Goal: Task Accomplishment & Management: Manage account settings

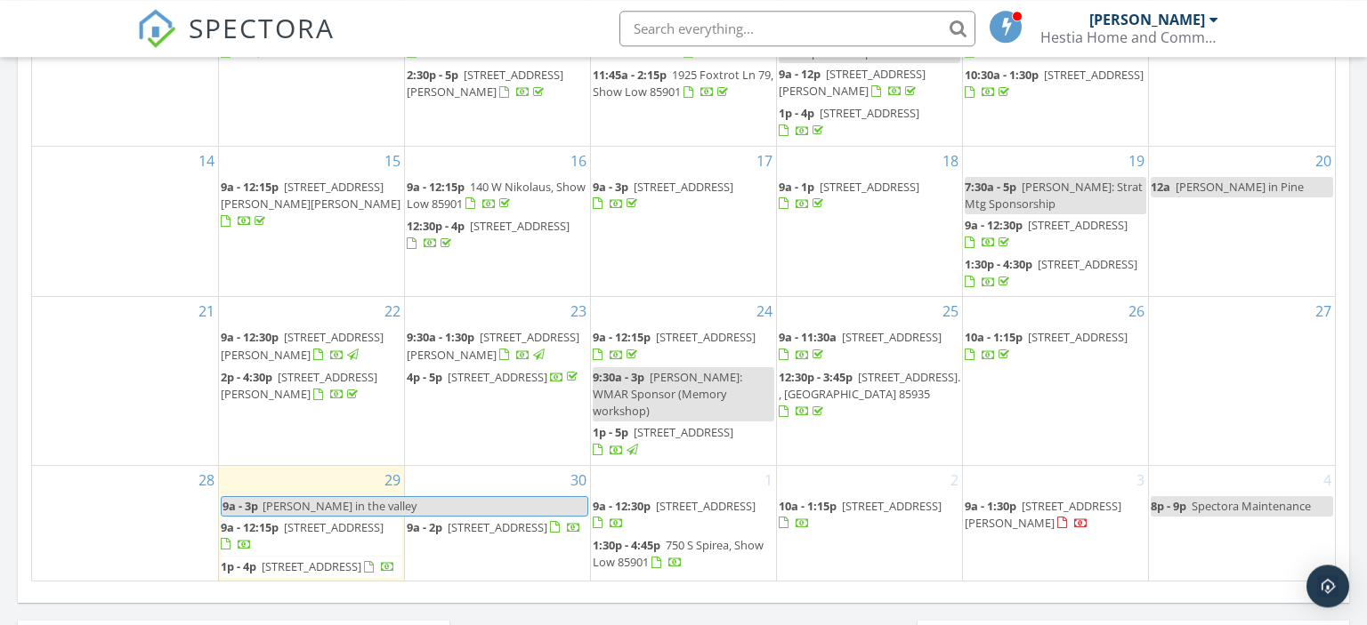
scroll to position [1127, 0]
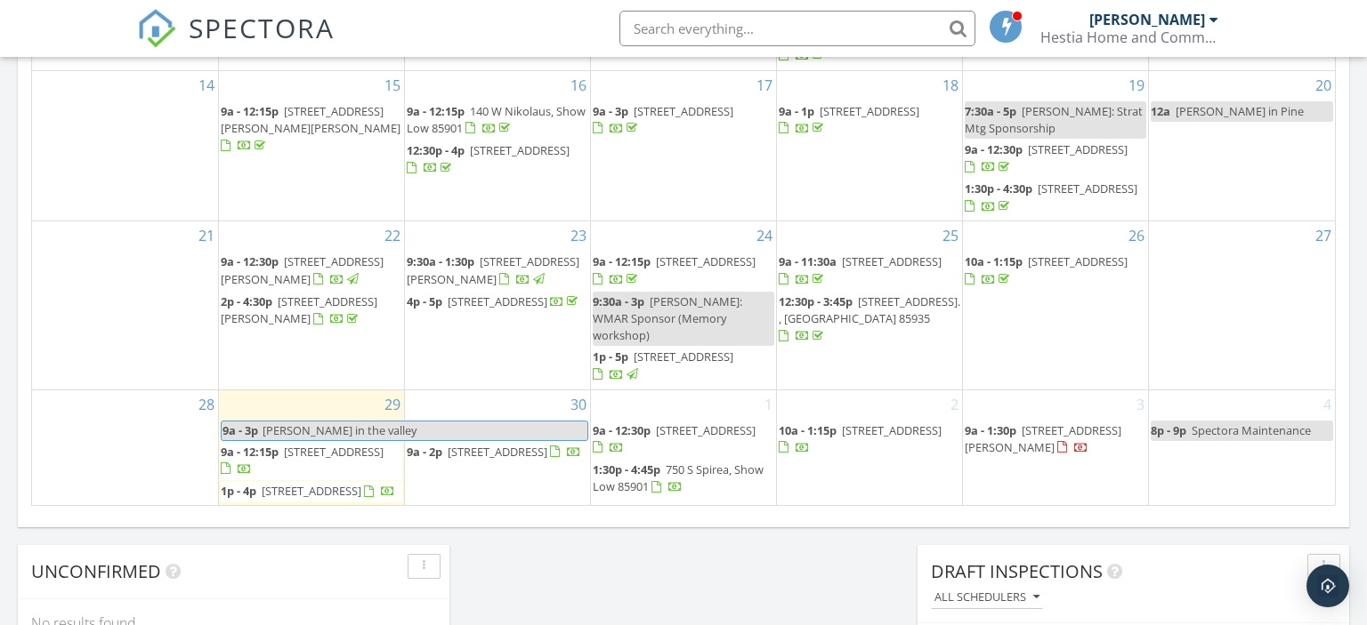
click at [1036, 264] on span "24 County Rd 2079, Alpine 85920" at bounding box center [1078, 262] width 100 height 16
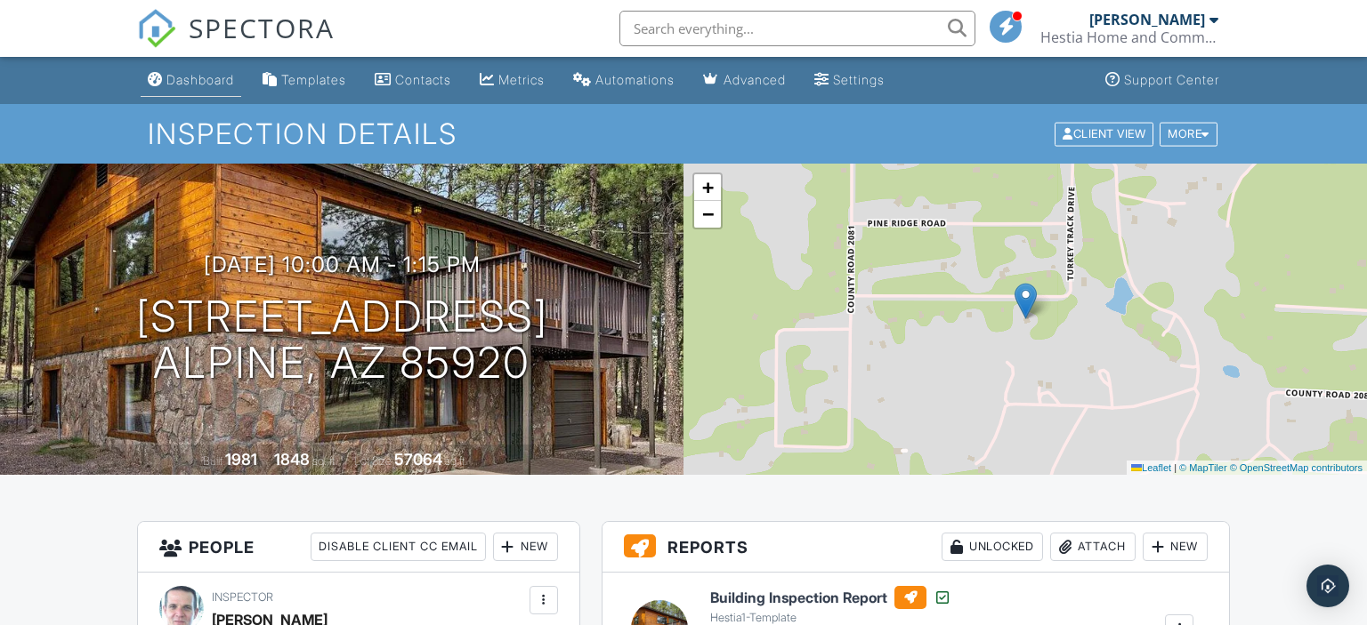
click at [198, 84] on div "Dashboard" at bounding box center [200, 79] width 68 height 15
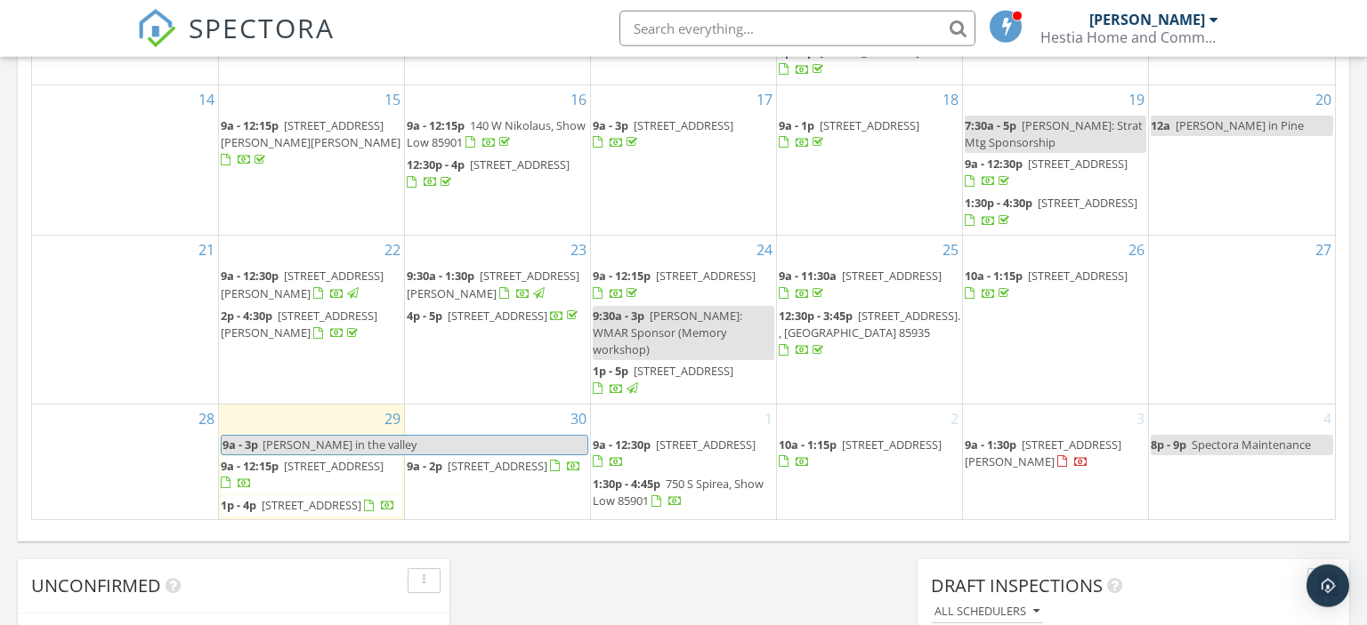
scroll to position [1127, 0]
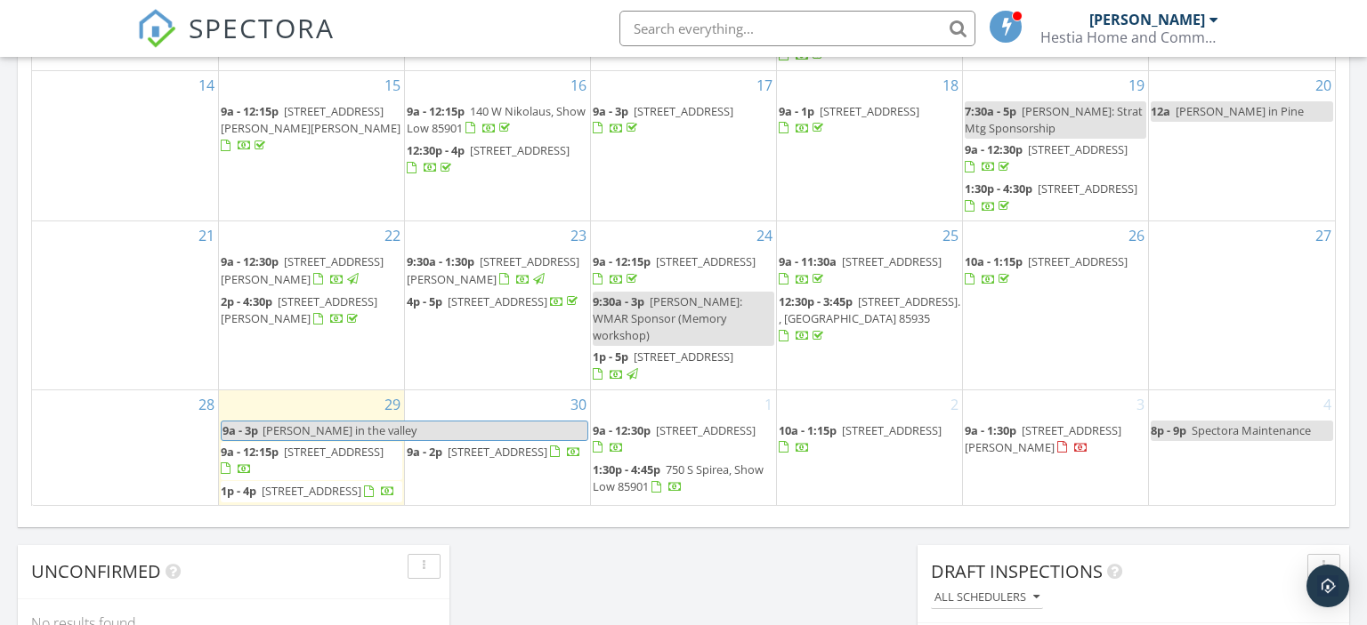
click at [305, 444] on span "4116 Stone Pine Dr, Pinetop 85935" at bounding box center [334, 452] width 100 height 16
